Goal: Information Seeking & Learning: Understand process/instructions

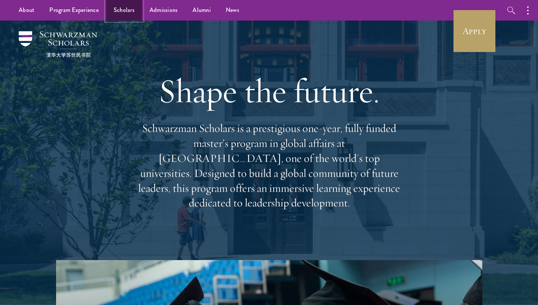
click at [121, 13] on link "Scholars" at bounding box center [124, 10] width 36 height 21
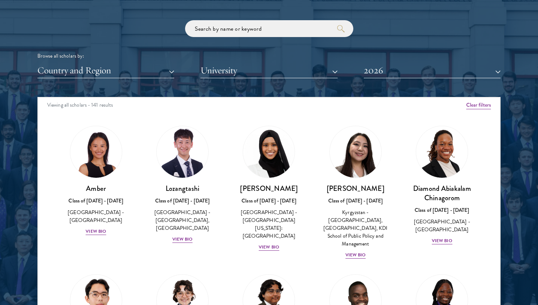
scroll to position [921, 0]
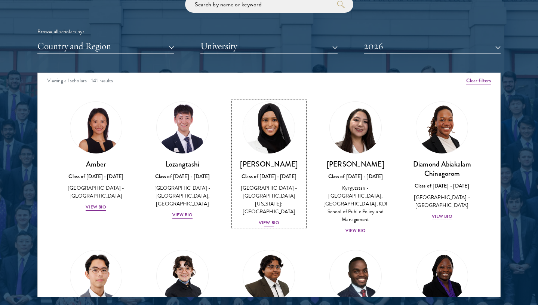
click at [270, 170] on div "Samia Abdi Class of 2025 - 2026 United States of America - University of Minnes…" at bounding box center [268, 193] width 71 height 68
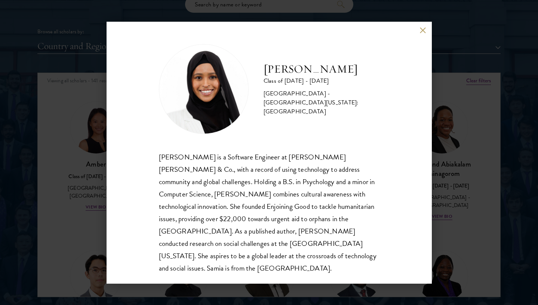
click at [423, 33] on div "Samia Abdi Class of 2025 - 2026 United States of America - University of Minnes…" at bounding box center [270, 153] width 326 height 262
click at [422, 30] on button at bounding box center [423, 30] width 6 height 6
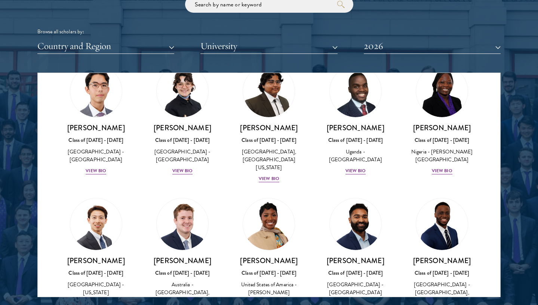
scroll to position [119, 0]
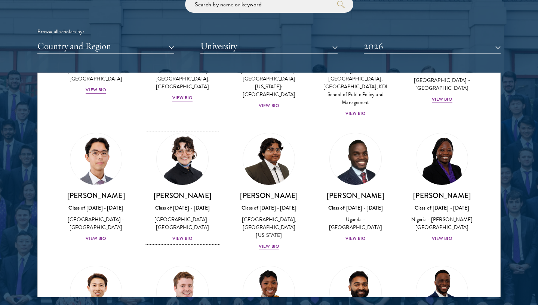
click at [186, 146] on img at bounding box center [182, 159] width 57 height 57
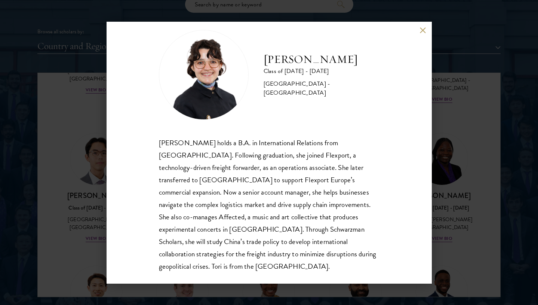
scroll to position [19, 0]
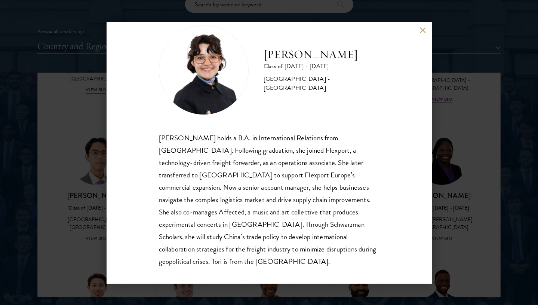
click at [424, 33] on button at bounding box center [423, 30] width 6 height 6
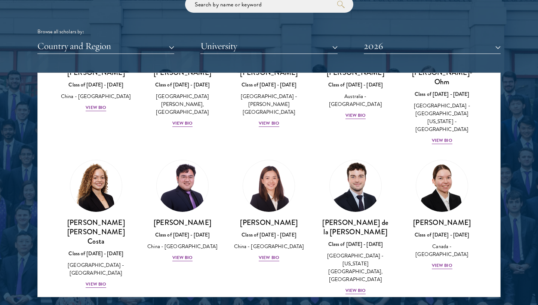
scroll to position [890, 0]
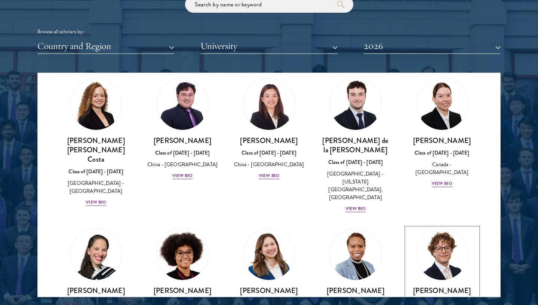
click at [449, 228] on link "Leo Gerdén Class of 2025 - 2026 Sweden - Harvard University View Bio" at bounding box center [442, 283] width 71 height 110
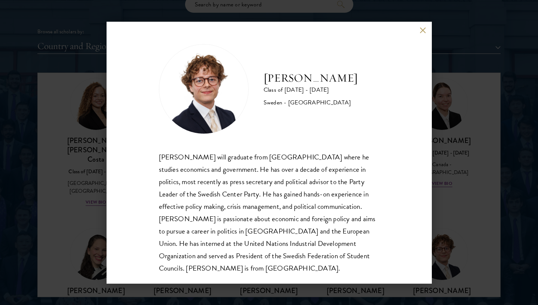
click at [299, 77] on h2 "Leo Gerdén" at bounding box center [311, 78] width 94 height 15
copy div "Leo Gerdén"
click at [424, 31] on button at bounding box center [423, 30] width 6 height 6
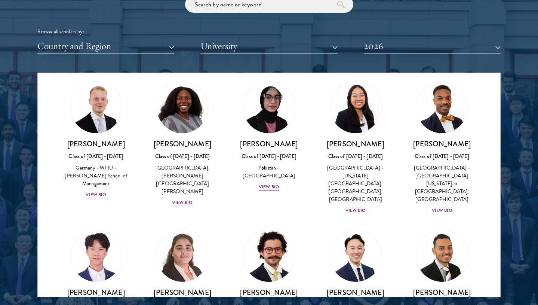
scroll to position [1595, 0]
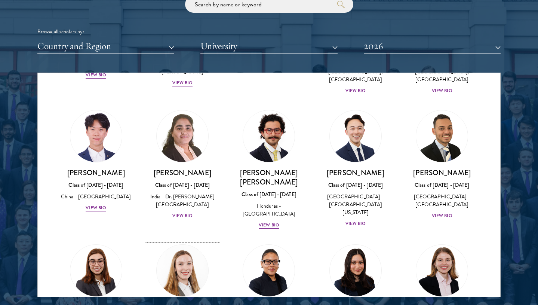
click at [192, 242] on img at bounding box center [182, 270] width 57 height 57
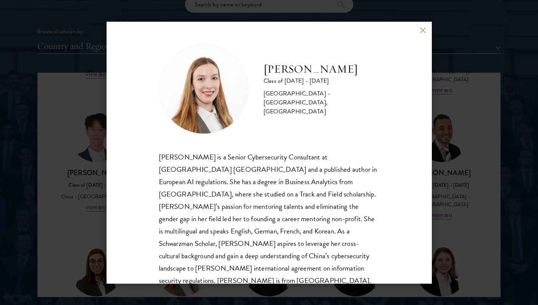
click at [280, 195] on div "Fiona Koh is a Senior Cybersecurity Consultant at Deloitte Switzerland and a pu…" at bounding box center [269, 219] width 221 height 136
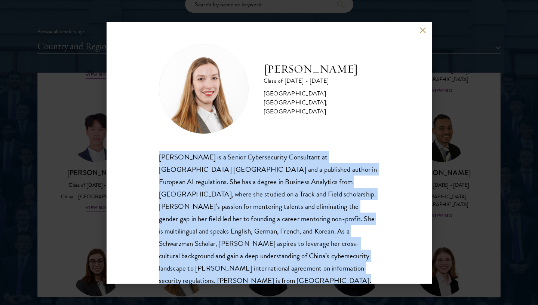
click at [280, 195] on div "Fiona Koh is a Senior Cybersecurity Consultant at Deloitte Switzerland and a pu…" at bounding box center [269, 219] width 221 height 136
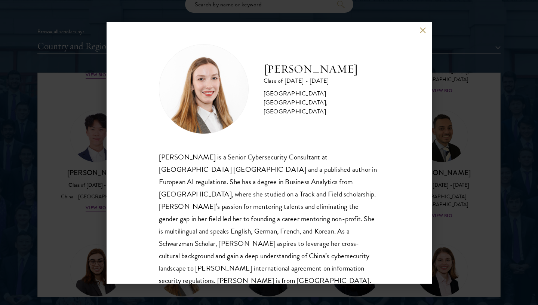
click at [206, 176] on div "Fiona Koh is a Senior Cybersecurity Consultant at Deloitte Switzerland and a pu…" at bounding box center [269, 219] width 221 height 136
click at [422, 32] on button at bounding box center [423, 30] width 6 height 6
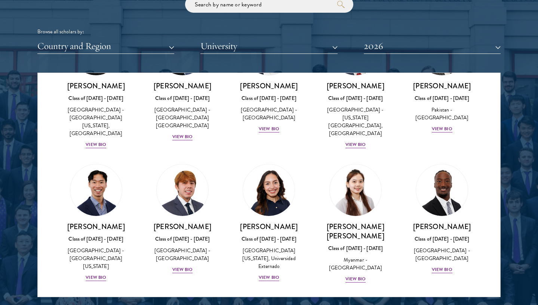
scroll to position [2591, 0]
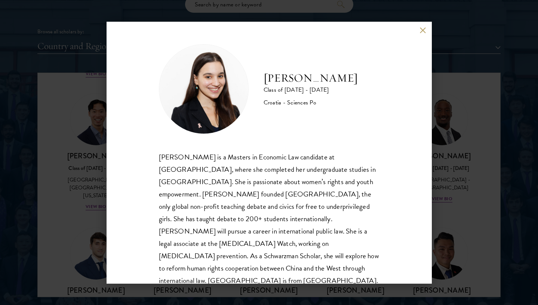
scroll to position [13, 0]
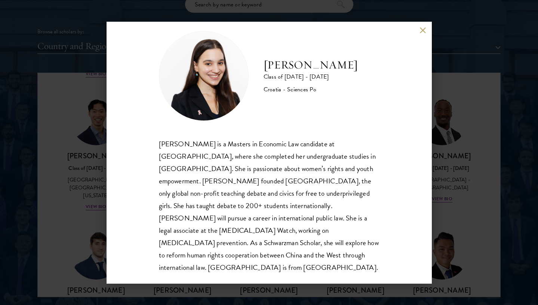
click at [423, 30] on button at bounding box center [423, 30] width 6 height 6
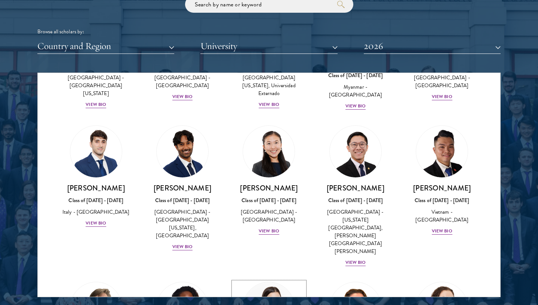
scroll to position [2715, 0]
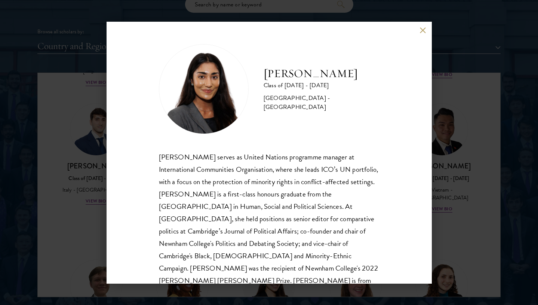
click at [62, 156] on div "Mia Sawjani Class of 2025 - 2026 United Kingdom - University of Cambridge Mia S…" at bounding box center [269, 152] width 538 height 305
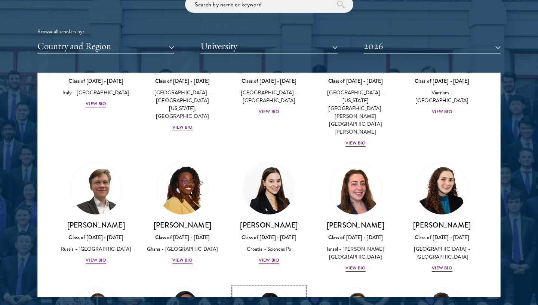
scroll to position [2893, 0]
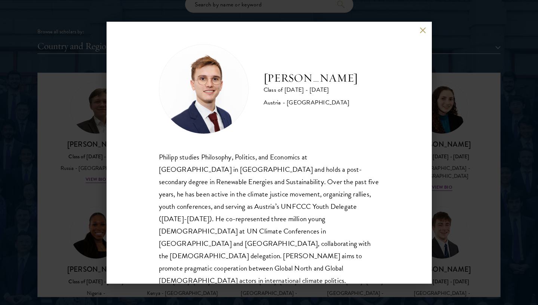
click at [425, 28] on button at bounding box center [423, 30] width 6 height 6
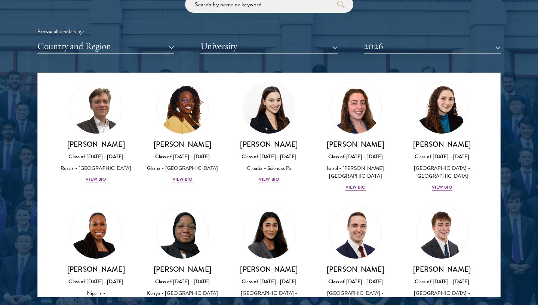
scroll to position [2969, 0]
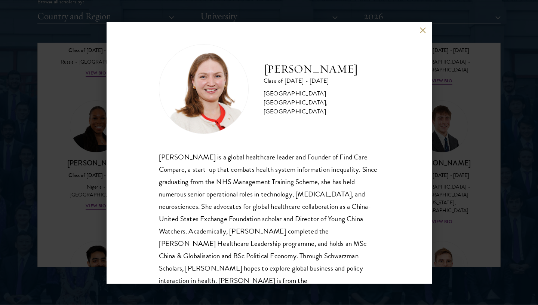
scroll to position [25, 0]
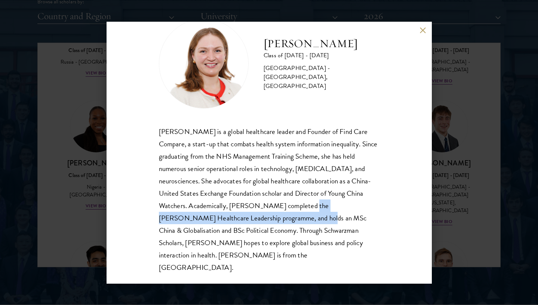
drag, startPoint x: 300, startPoint y: 204, endPoint x: 285, endPoint y: 213, distance: 17.3
click at [285, 213] on div "Roxanne Stevenson-Brown is a global healthcare leader and Founder of Find Care …" at bounding box center [269, 199] width 221 height 149
copy div "Elizabeth Garrett Anderson Healthcare Leadership programme"
click at [424, 28] on button at bounding box center [423, 30] width 6 height 6
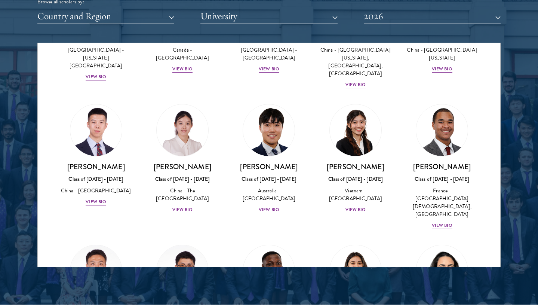
scroll to position [1808, 0]
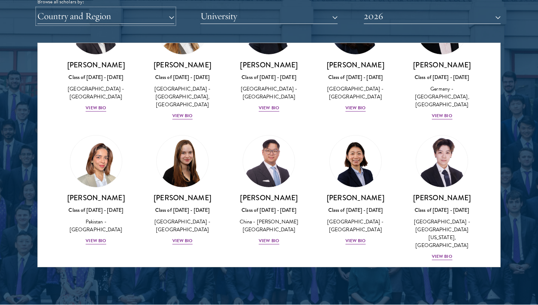
click at [122, 14] on button "Country and Region" at bounding box center [105, 16] width 137 height 15
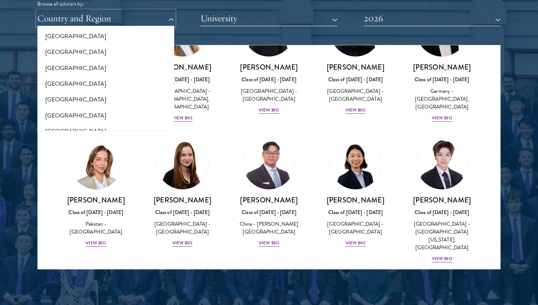
scroll to position [0, 0]
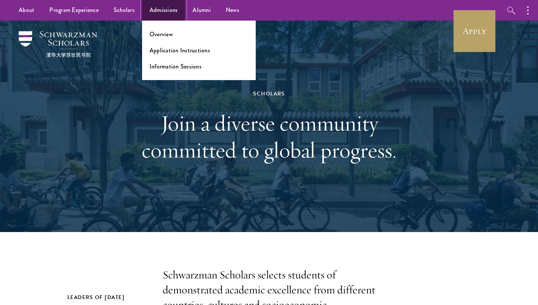
click at [160, 9] on link "Admissions" at bounding box center [163, 10] width 43 height 21
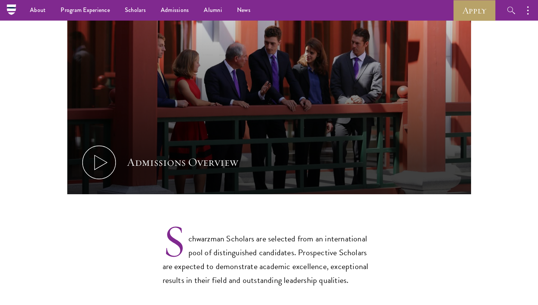
scroll to position [302, 0]
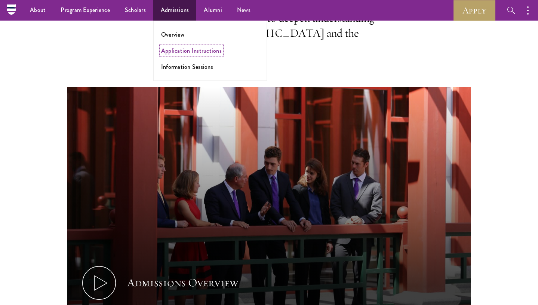
click at [184, 48] on link "Application Instructions" at bounding box center [191, 50] width 61 height 9
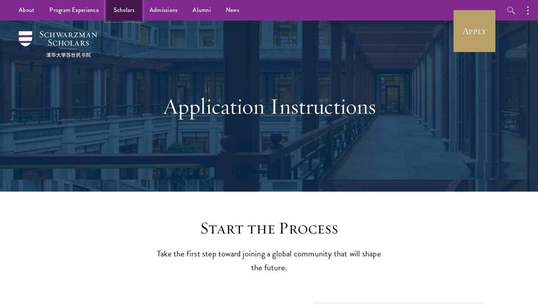
click at [123, 5] on link "Scholars" at bounding box center [124, 10] width 36 height 21
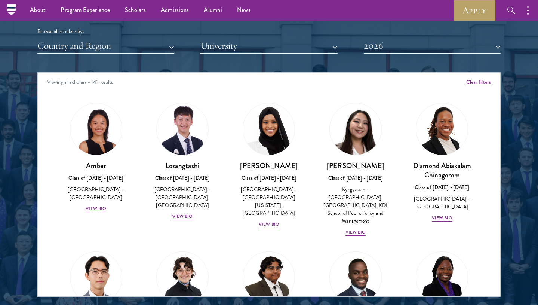
scroll to position [864, 0]
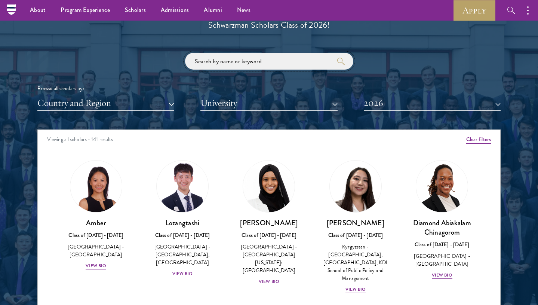
click at [277, 63] on input "search" at bounding box center [269, 61] width 168 height 17
click at [389, 100] on button "2026" at bounding box center [432, 102] width 137 height 15
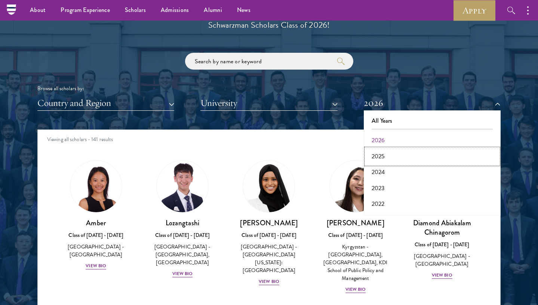
click at [388, 159] on button "2025" at bounding box center [432, 157] width 132 height 16
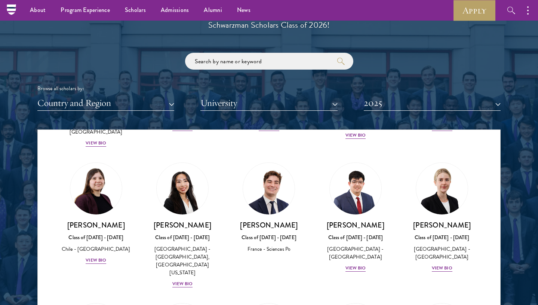
scroll to position [549, 0]
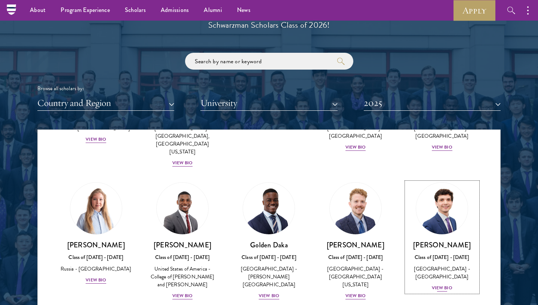
click at [431, 197] on link "Andrew DeWeese Class of 2024 - 2025 United States of America - Yale University …" at bounding box center [442, 237] width 71 height 110
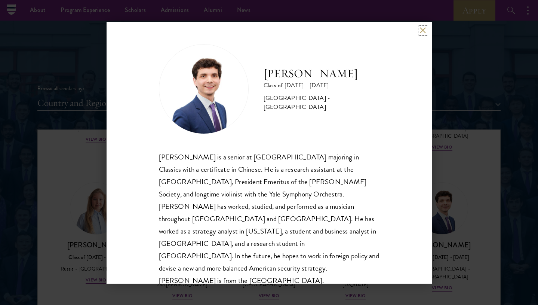
click at [425, 30] on button at bounding box center [423, 30] width 6 height 6
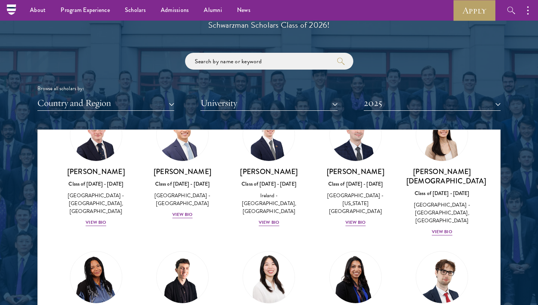
scroll to position [1566, 0]
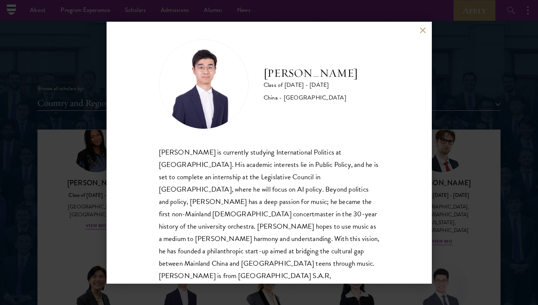
scroll to position [13, 0]
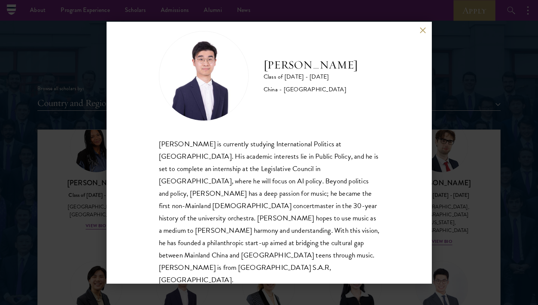
click at [423, 30] on button at bounding box center [423, 30] width 6 height 6
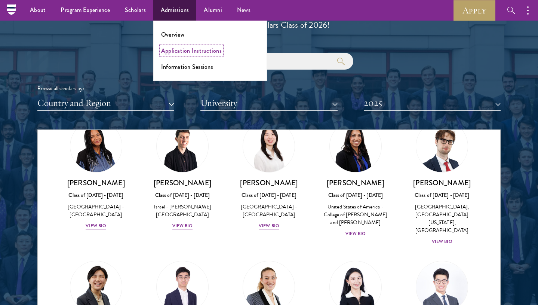
click at [173, 48] on link "Application Instructions" at bounding box center [191, 50] width 61 height 9
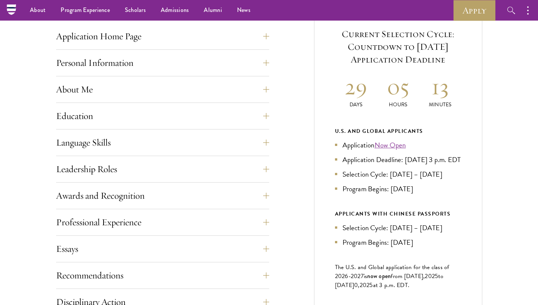
scroll to position [289, 0]
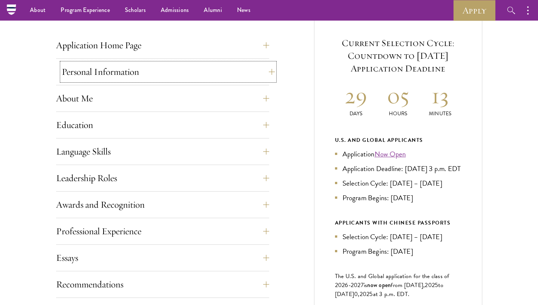
click at [101, 68] on button "Personal Information" at bounding box center [168, 72] width 213 height 18
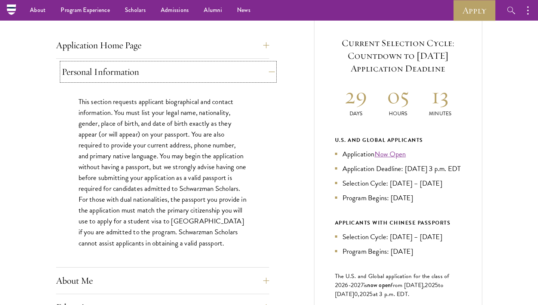
click at [101, 68] on button "Personal Information" at bounding box center [168, 72] width 213 height 18
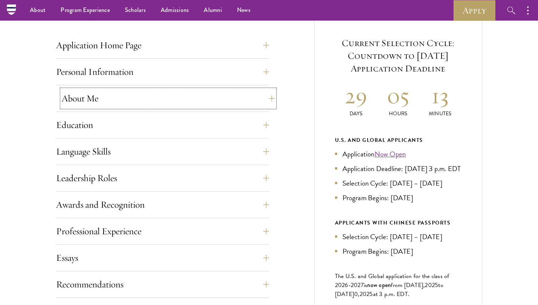
click at [106, 103] on button "About Me" at bounding box center [168, 98] width 213 height 18
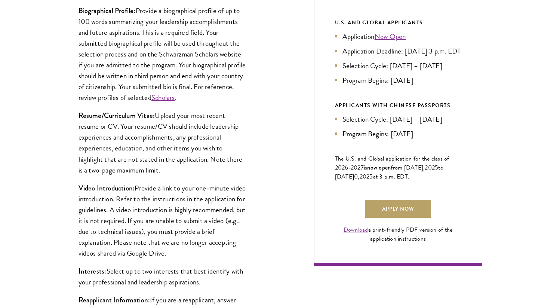
scroll to position [562, 0]
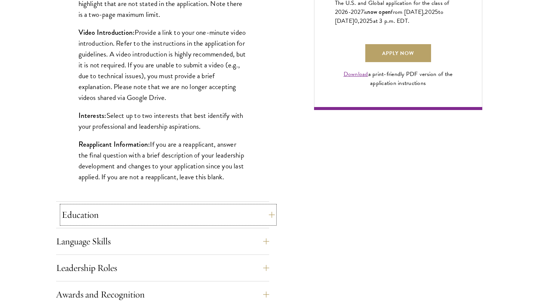
click at [129, 217] on button "Education" at bounding box center [168, 215] width 213 height 18
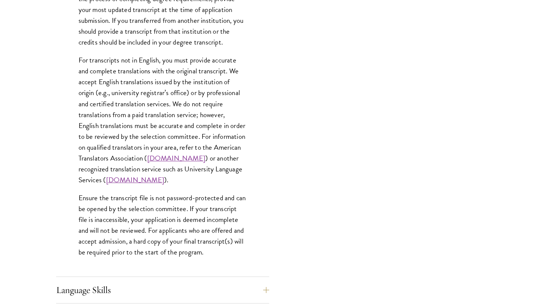
scroll to position [1178, 0]
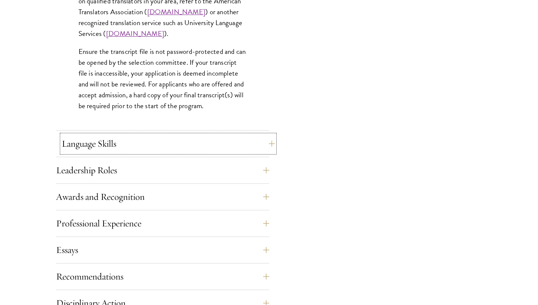
click at [92, 147] on button "Language Skills" at bounding box center [168, 144] width 213 height 18
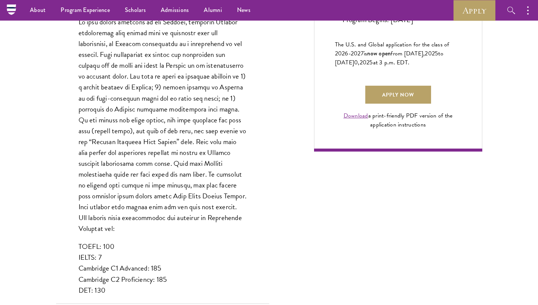
scroll to position [400, 0]
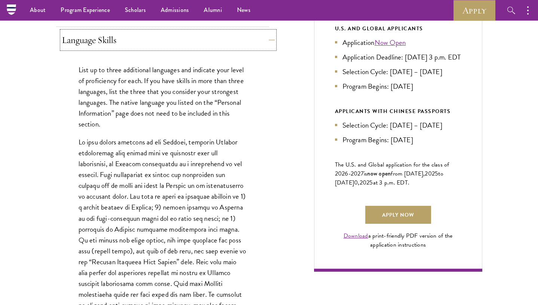
click at [101, 40] on button "Language Skills" at bounding box center [168, 40] width 213 height 18
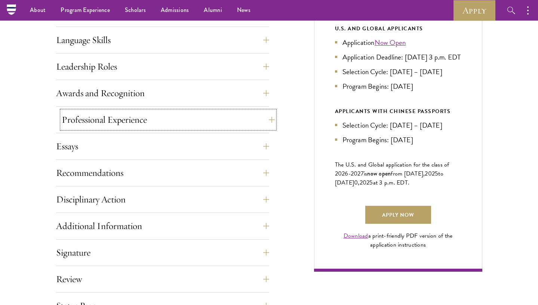
click at [94, 115] on button "Professional Experience" at bounding box center [168, 120] width 213 height 18
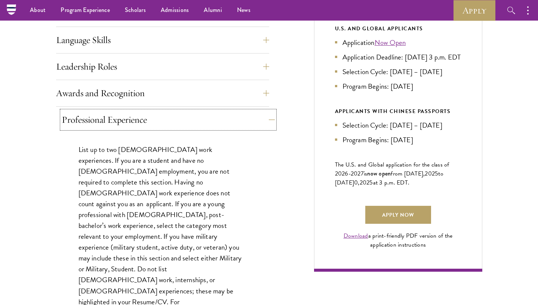
click at [94, 115] on button "Professional Experience" at bounding box center [168, 120] width 213 height 18
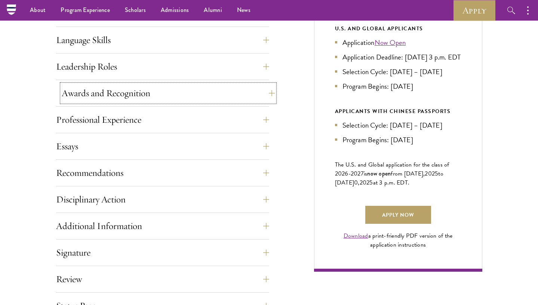
click at [97, 92] on button "Awards and Recognition" at bounding box center [168, 93] width 213 height 18
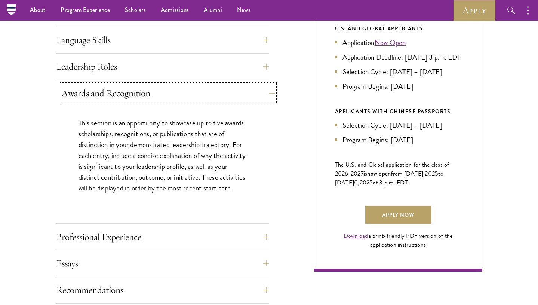
click at [97, 92] on button "Awards and Recognition" at bounding box center [168, 93] width 213 height 18
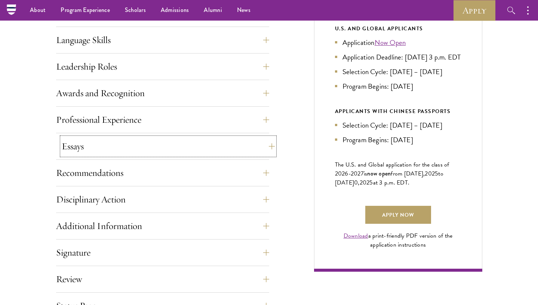
click at [95, 145] on button "Essays" at bounding box center [168, 146] width 213 height 18
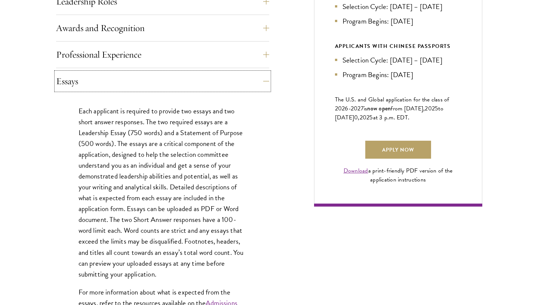
scroll to position [511, 0]
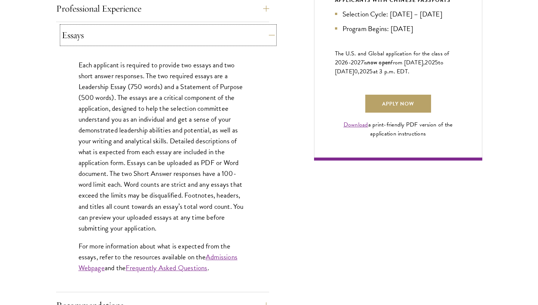
click at [80, 39] on button "Essays" at bounding box center [168, 35] width 213 height 18
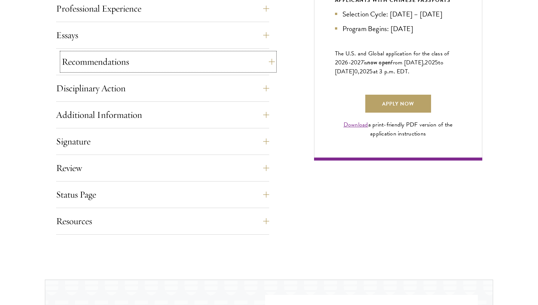
click at [76, 58] on button "Recommendations" at bounding box center [168, 62] width 213 height 18
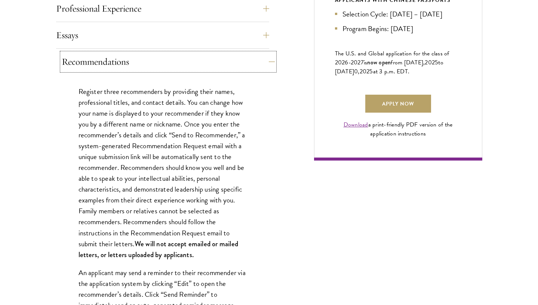
click at [76, 58] on button "Recommendations" at bounding box center [168, 62] width 213 height 18
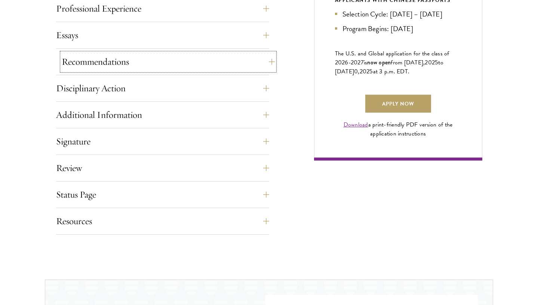
click at [76, 58] on button "Recommendations" at bounding box center [168, 62] width 213 height 18
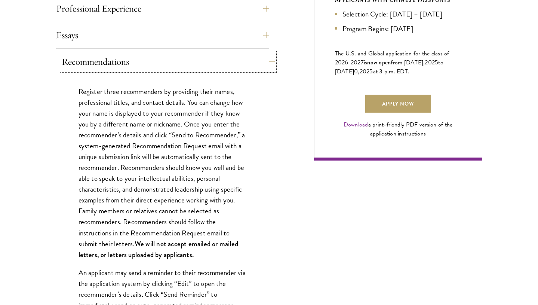
click at [76, 58] on button "Recommendations" at bounding box center [168, 62] width 213 height 18
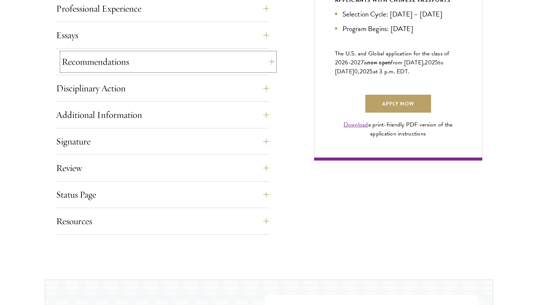
click at [76, 58] on button "Recommendations" at bounding box center [168, 62] width 213 height 18
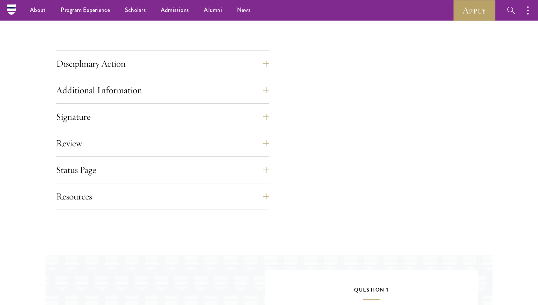
scroll to position [1111, 0]
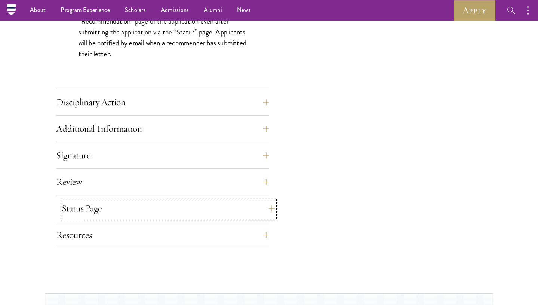
click at [117, 212] on button "Status Page" at bounding box center [168, 208] width 213 height 18
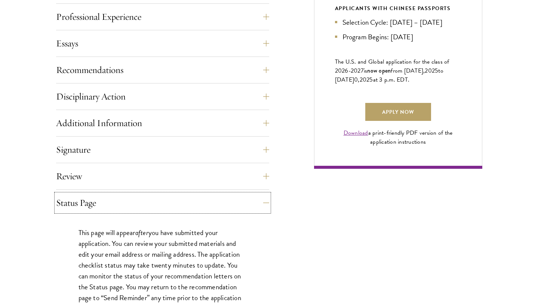
scroll to position [593, 0]
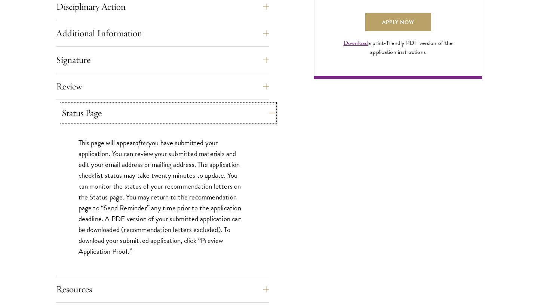
click at [113, 108] on button "Status Page" at bounding box center [168, 113] width 213 height 18
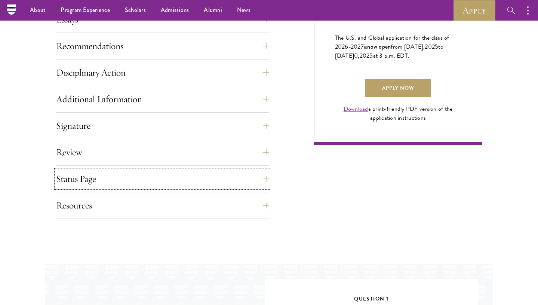
scroll to position [517, 0]
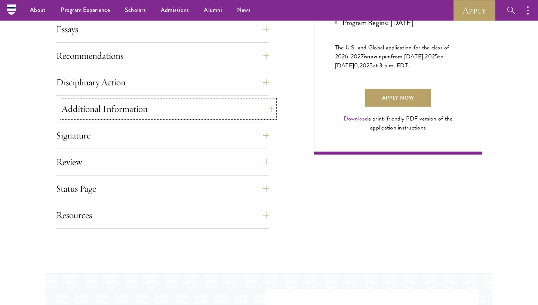
click at [96, 107] on button "Additional Information" at bounding box center [168, 109] width 213 height 18
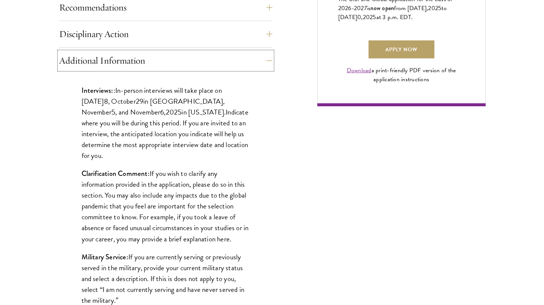
scroll to position [591, 0]
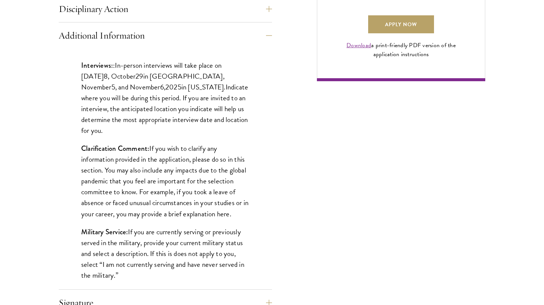
click at [219, 169] on p "Clarification Comment: If you wish to clarify any information provided in the a…" at bounding box center [165, 181] width 168 height 76
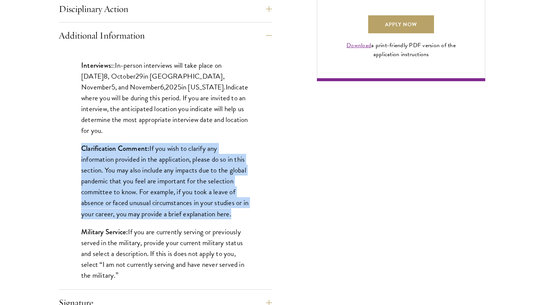
click at [219, 169] on p "Clarification Comment: If you wish to clarify any information provided in the a…" at bounding box center [165, 181] width 168 height 76
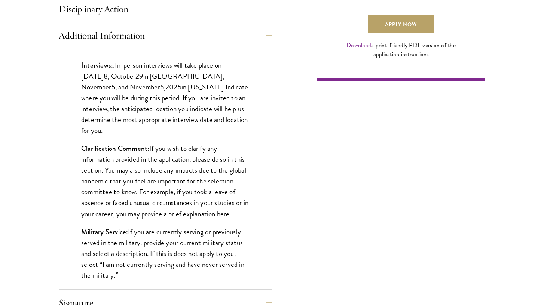
click at [219, 169] on p "Clarification Comment: If you wish to clarify any information provided in the a…" at bounding box center [165, 181] width 168 height 76
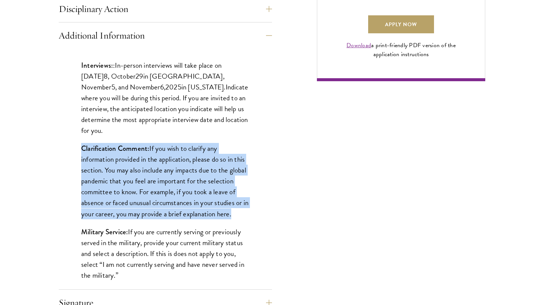
click at [219, 169] on p "Clarification Comment: If you wish to clarify any information provided in the a…" at bounding box center [165, 181] width 168 height 76
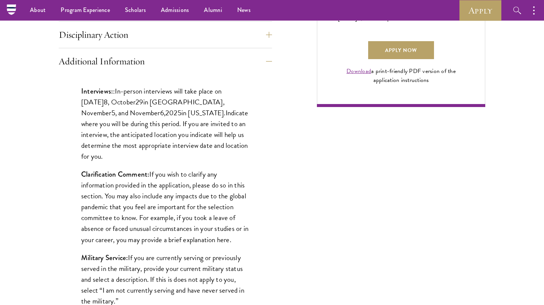
scroll to position [563, 0]
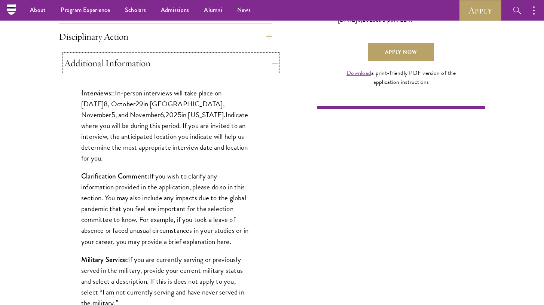
click at [214, 61] on button "Additional Information" at bounding box center [170, 63] width 213 height 18
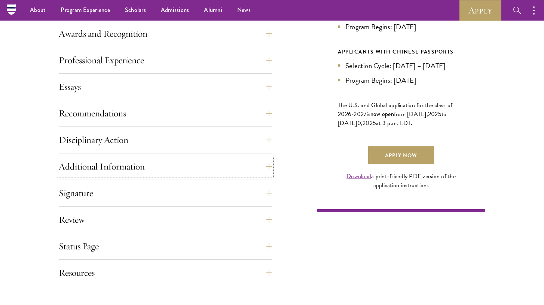
scroll to position [458, 0]
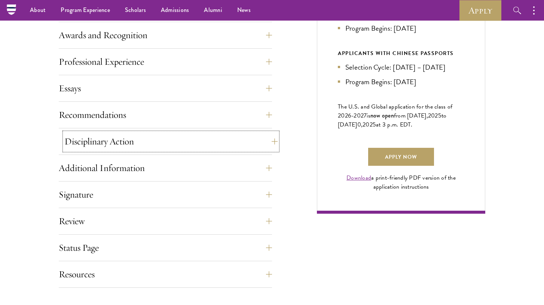
click at [194, 134] on button "Disciplinary Action" at bounding box center [170, 141] width 213 height 18
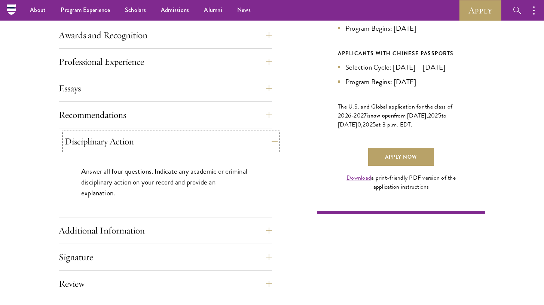
click at [194, 134] on button "Disciplinary Action" at bounding box center [170, 141] width 213 height 18
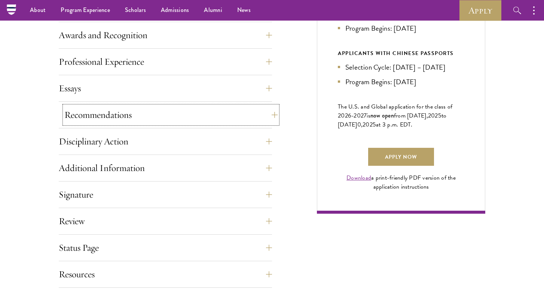
click at [200, 119] on button "Recommendations" at bounding box center [170, 115] width 213 height 18
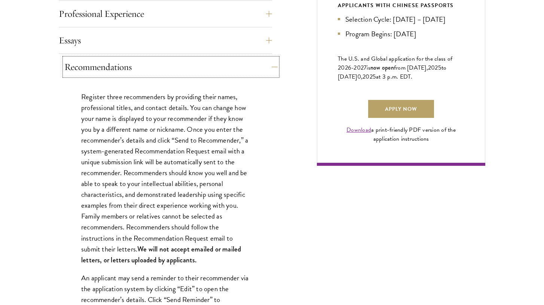
scroll to position [525, 0]
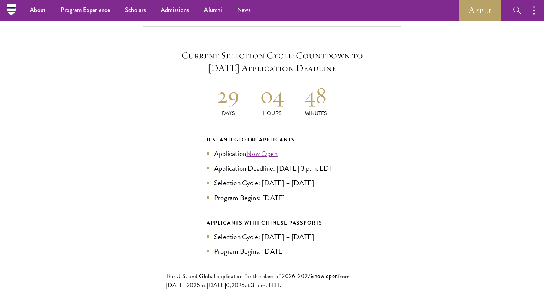
scroll to position [1683, 0]
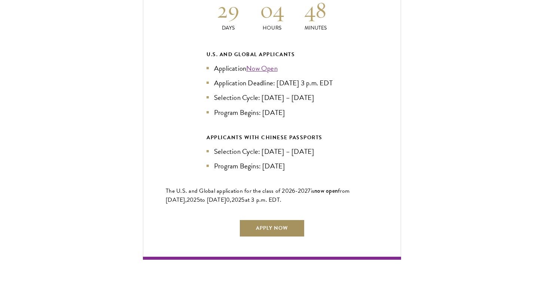
click at [273, 227] on link "Apply Now" at bounding box center [272, 228] width 66 height 18
